Goal: Task Accomplishment & Management: Use online tool/utility

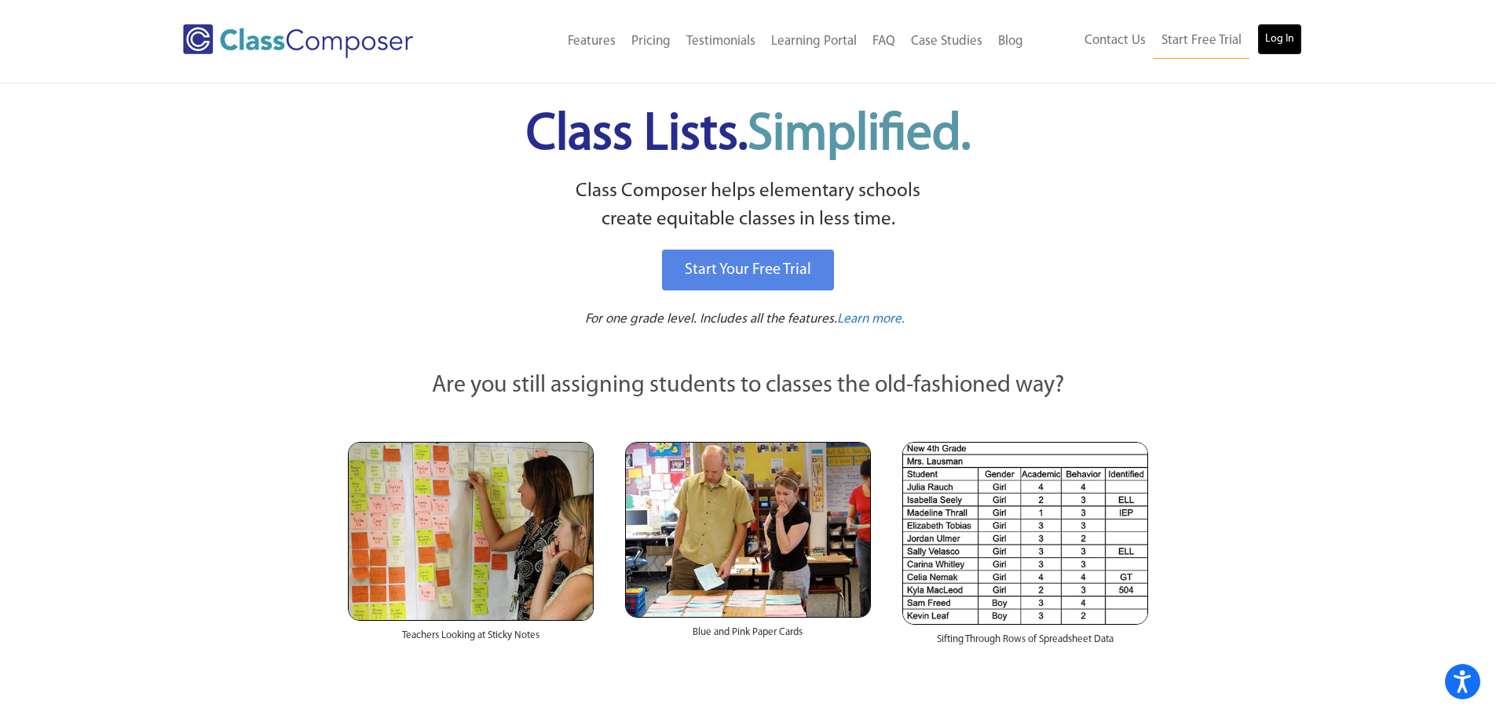
click at [1289, 44] on link "Log In" at bounding box center [1279, 39] width 45 height 31
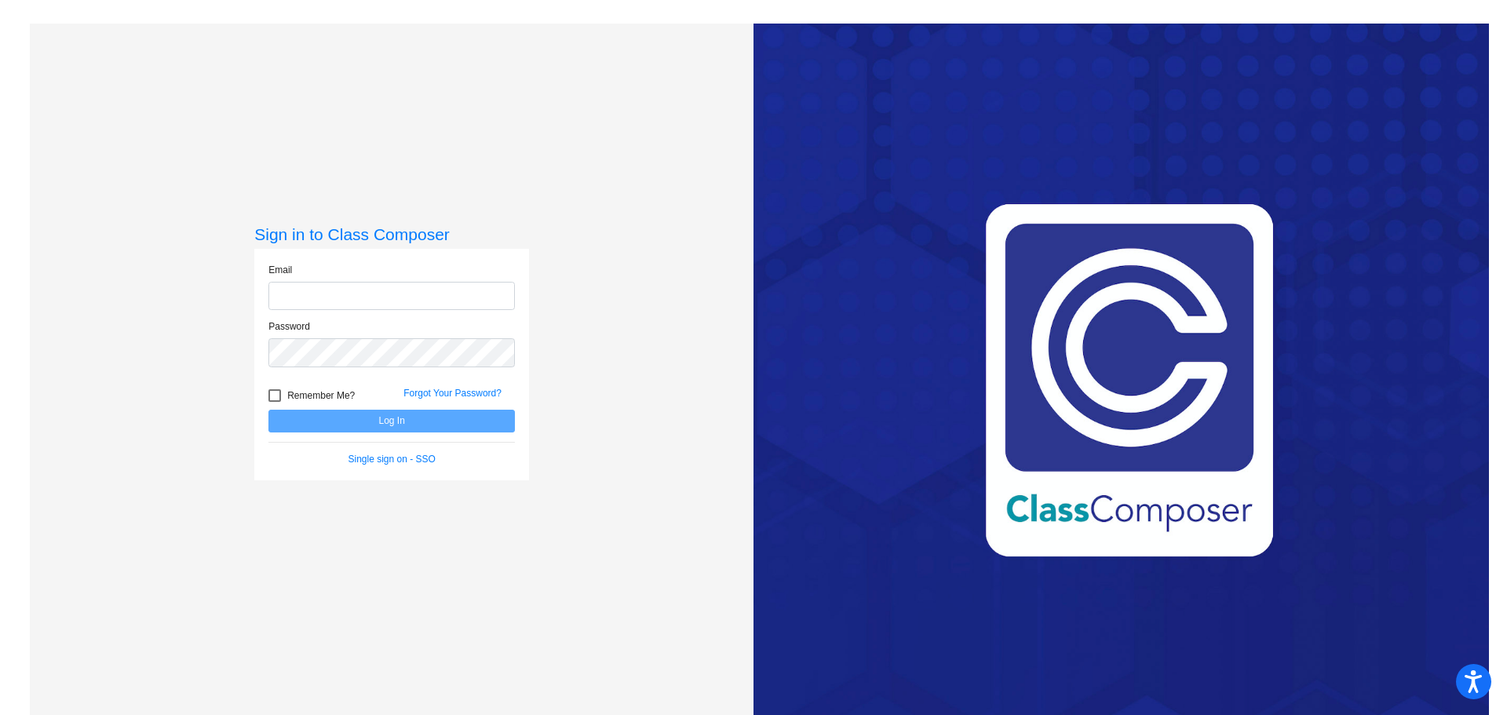
type input "[EMAIL_ADDRESS][PERSON_NAME][DOMAIN_NAME]"
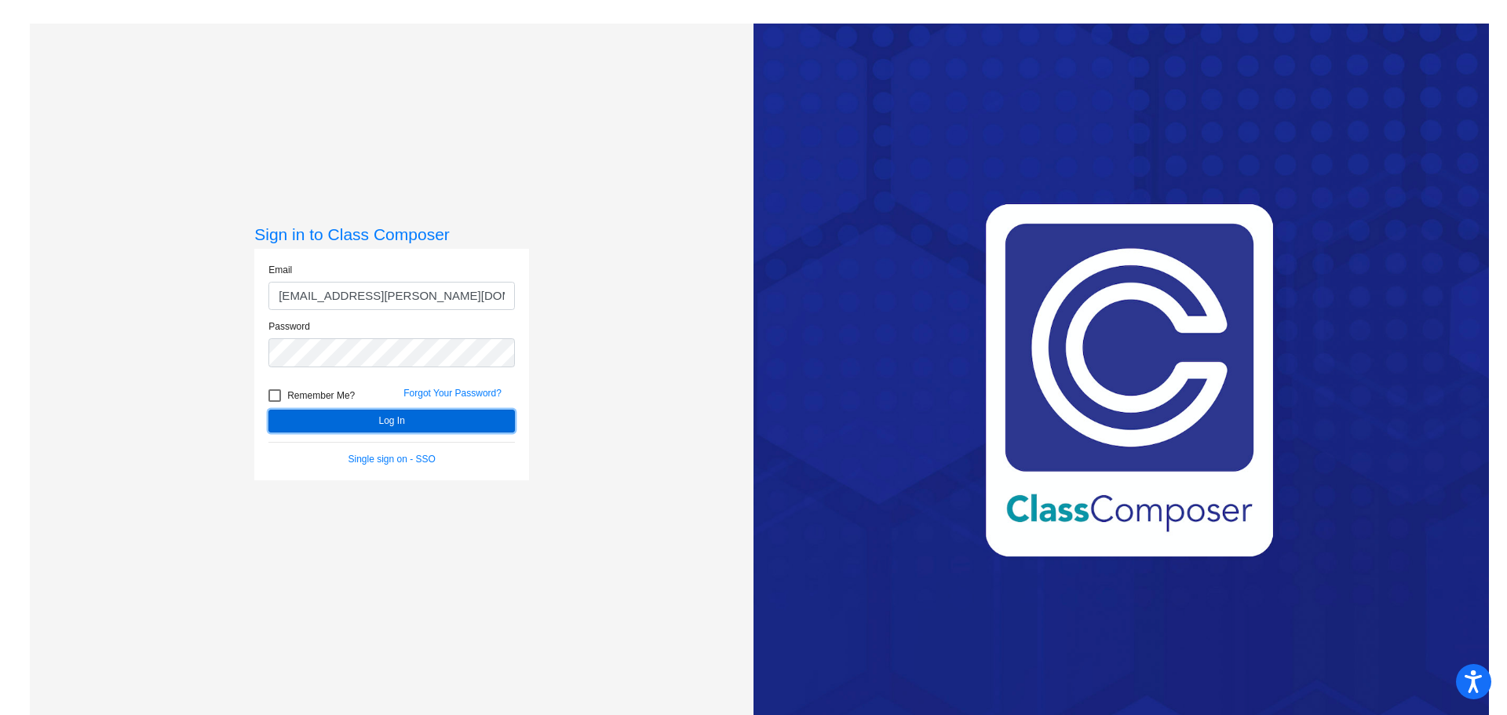
click at [399, 418] on button "Log In" at bounding box center [392, 421] width 247 height 23
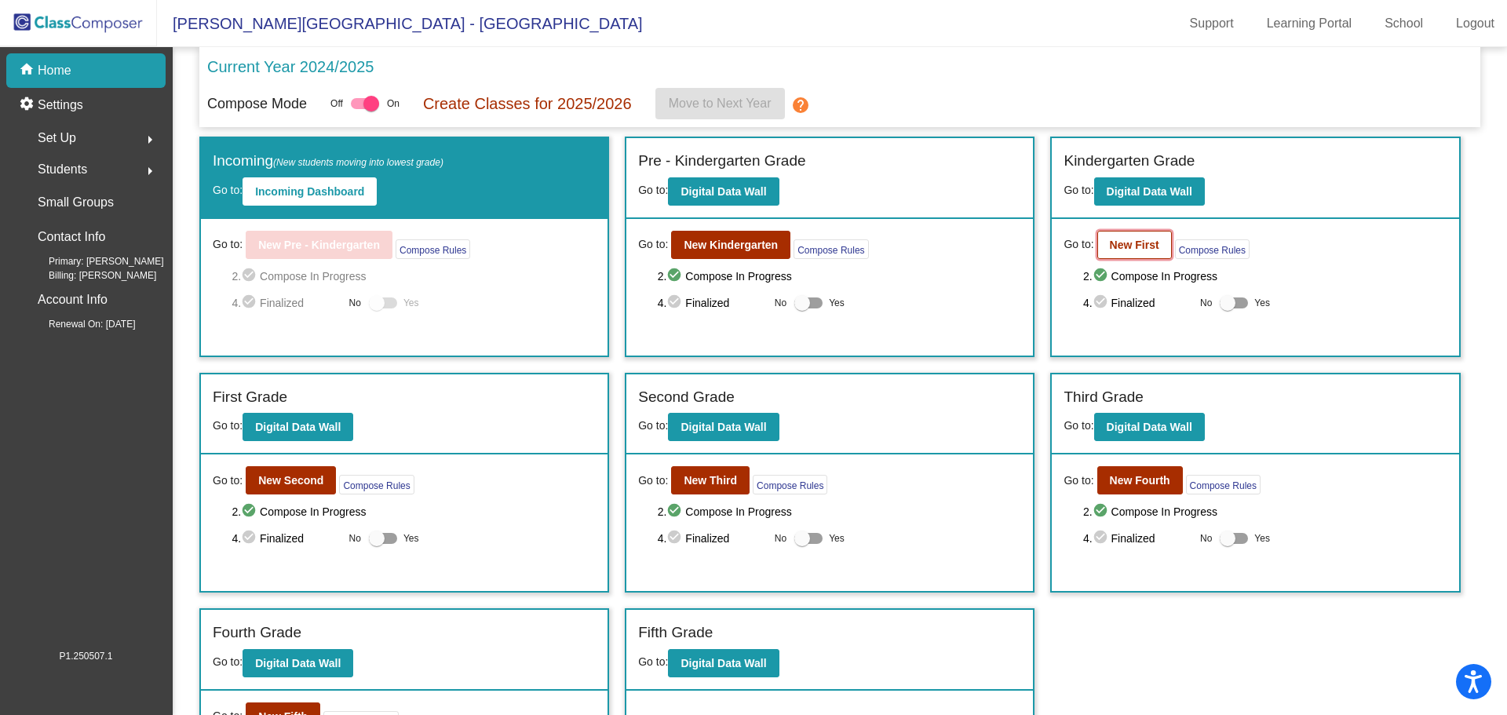
click at [1117, 237] on button "New First" at bounding box center [1135, 245] width 75 height 28
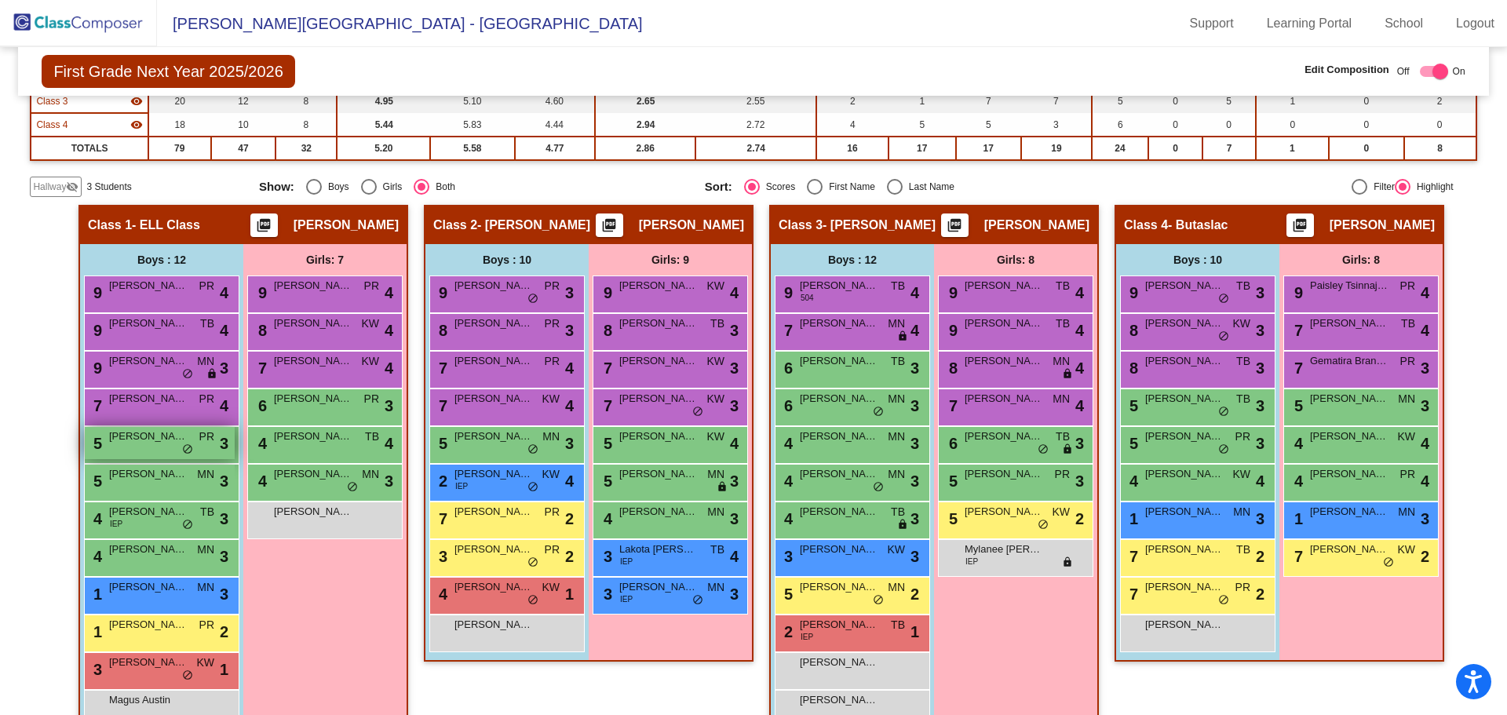
scroll to position [236, 0]
